Goal: Navigation & Orientation: Understand site structure

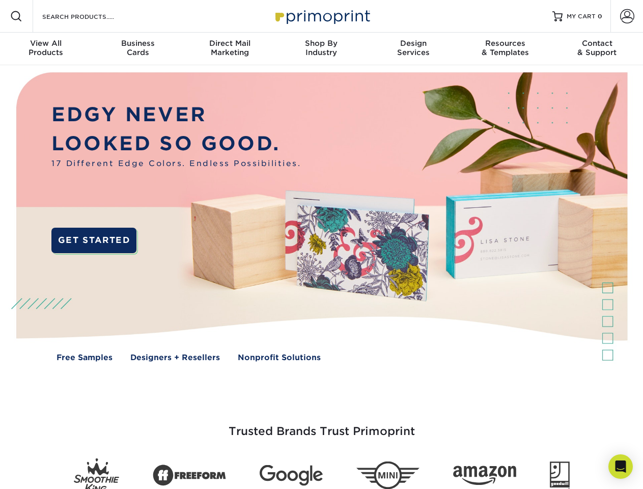
click at [321, 245] on img at bounding box center [321, 224] width 637 height 318
click at [16, 16] on span at bounding box center [16, 16] width 12 height 12
click at [627, 16] on span at bounding box center [628, 16] width 14 height 14
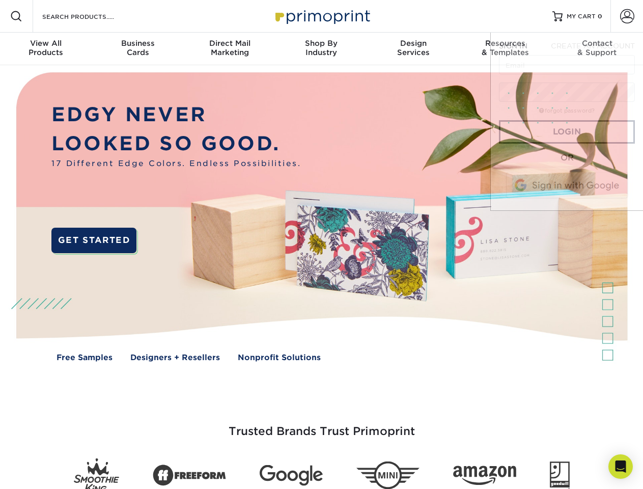
click at [46, 49] on div "View All Products" at bounding box center [46, 48] width 92 height 18
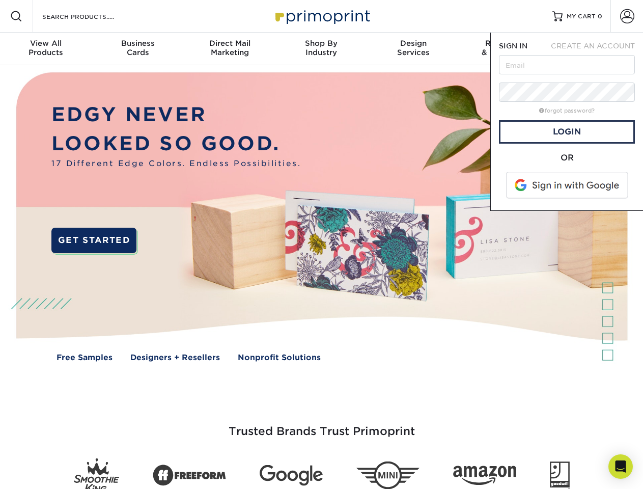
click at [138, 49] on div "Business Cards" at bounding box center [138, 48] width 92 height 18
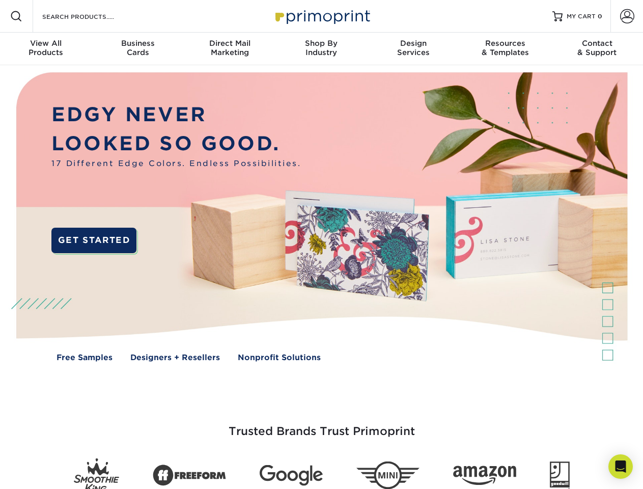
click at [230, 49] on div "Direct Mail Marketing" at bounding box center [230, 48] width 92 height 18
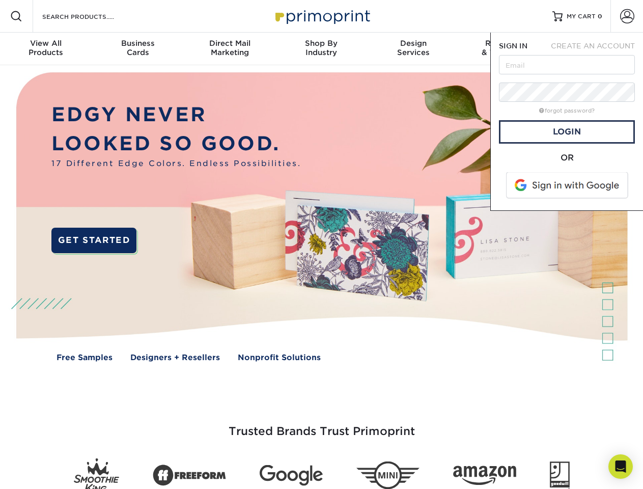
click at [321, 49] on div "Shop By Industry" at bounding box center [322, 48] width 92 height 18
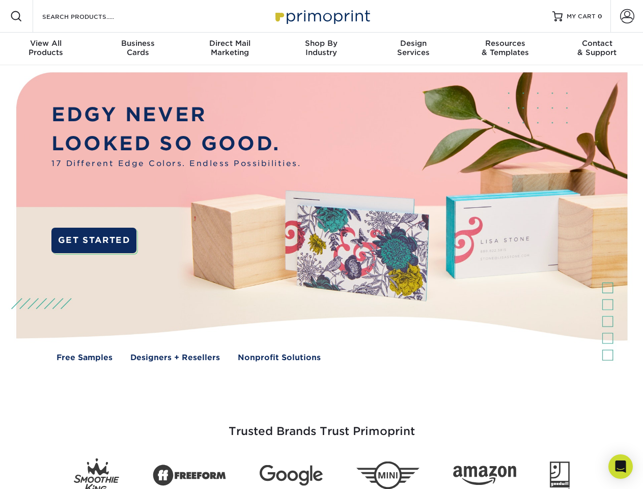
click at [414, 49] on div "Design Services" at bounding box center [414, 48] width 92 height 18
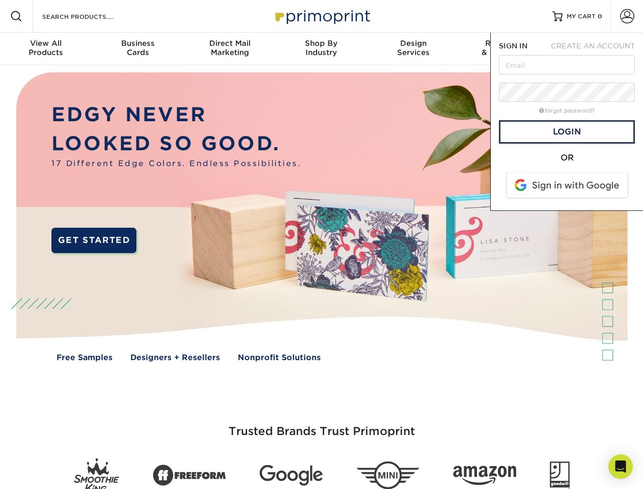
click at [505, 49] on span "SIGN IN" at bounding box center [513, 46] width 29 height 8
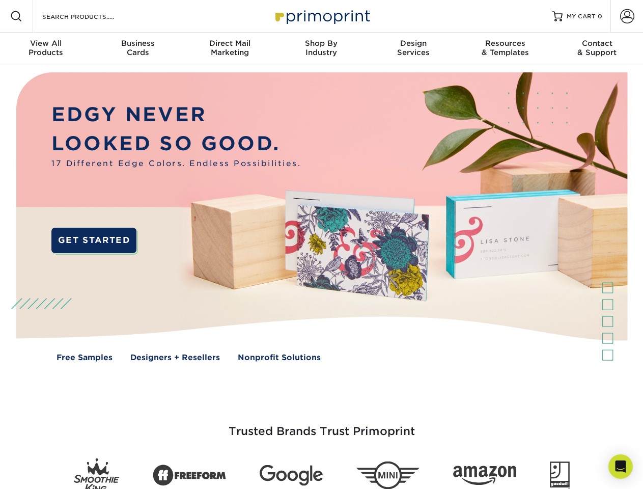
click at [598, 49] on div "Contact & Support" at bounding box center [598, 48] width 92 height 18
